Goal: Task Accomplishment & Management: Use online tool/utility

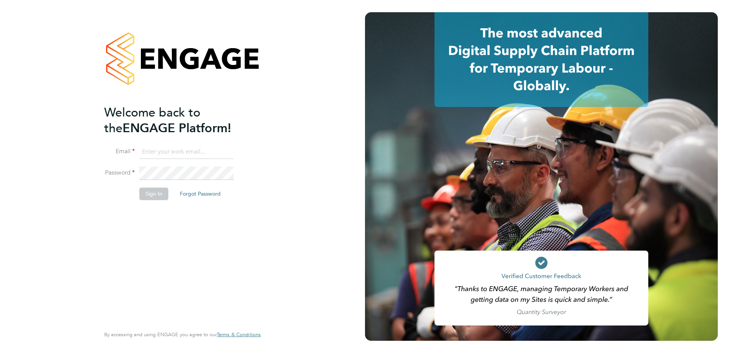
type input "daniela.howell@berkeley-scott.co.uk"
click at [153, 197] on button "Sign In" at bounding box center [153, 193] width 29 height 12
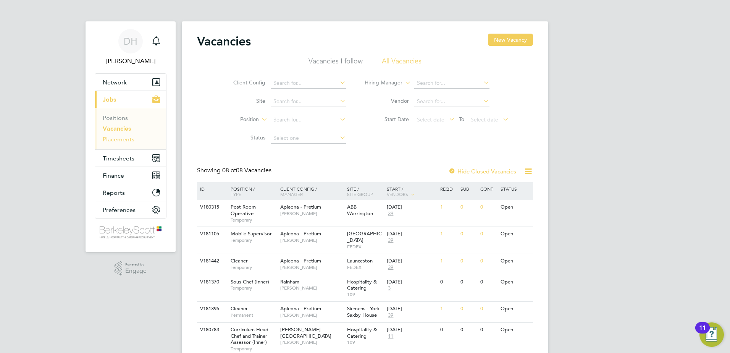
click at [129, 136] on link "Placements" at bounding box center [119, 138] width 32 height 7
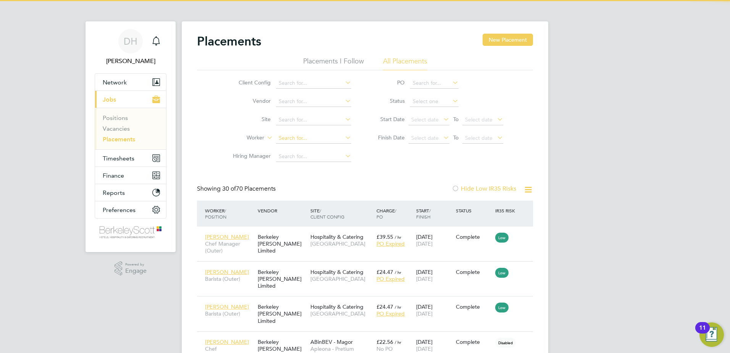
click at [309, 142] on input at bounding box center [313, 138] width 75 height 11
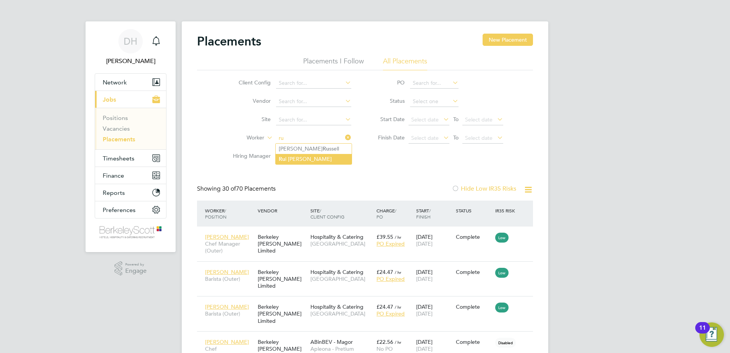
click at [319, 160] on li "[PERSON_NAME]" at bounding box center [313, 159] width 76 height 10
type input "[PERSON_NAME]"
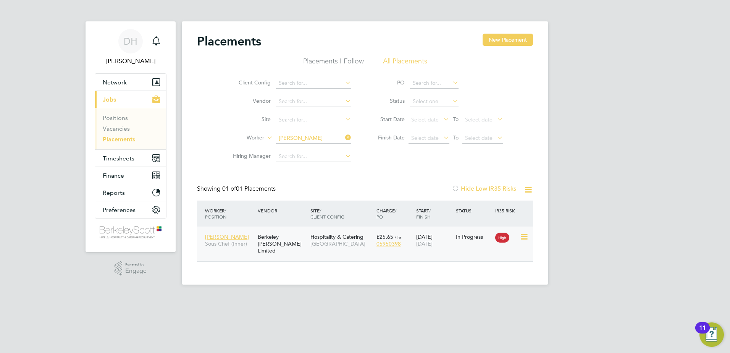
click at [272, 246] on div "Berkeley [PERSON_NAME] Limited" at bounding box center [282, 243] width 53 height 29
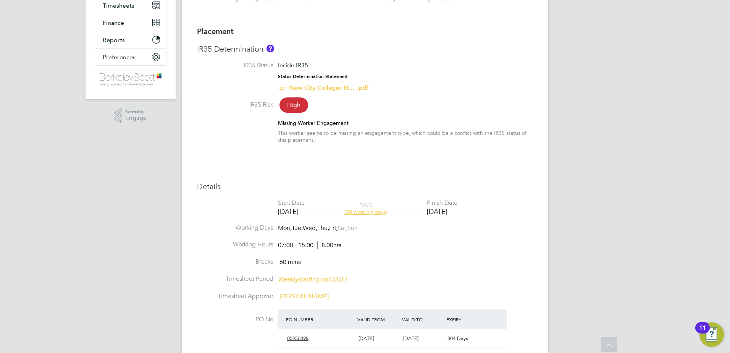
scroll to position [92, 0]
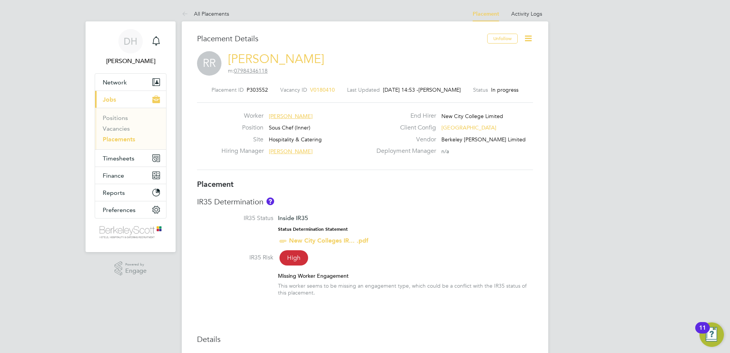
click at [319, 88] on span "V0180410" at bounding box center [322, 89] width 25 height 7
